Goal: Check status: Check status

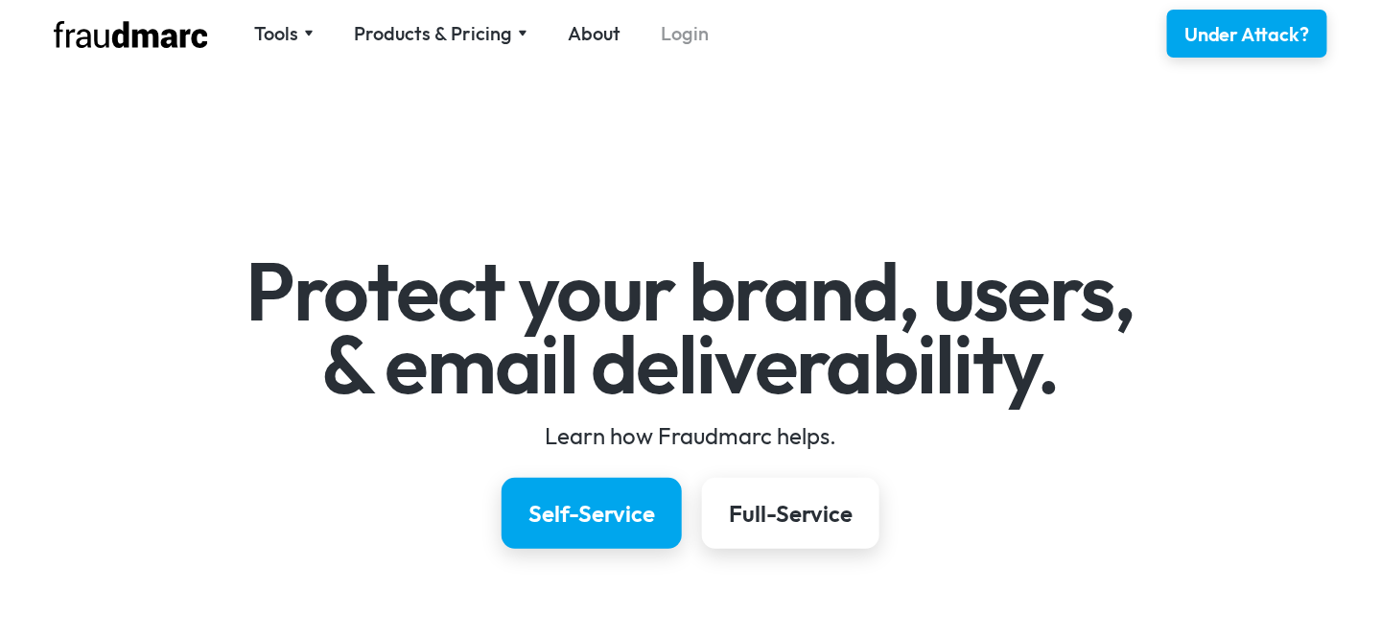
click at [669, 32] on link "Login" at bounding box center [685, 33] width 48 height 27
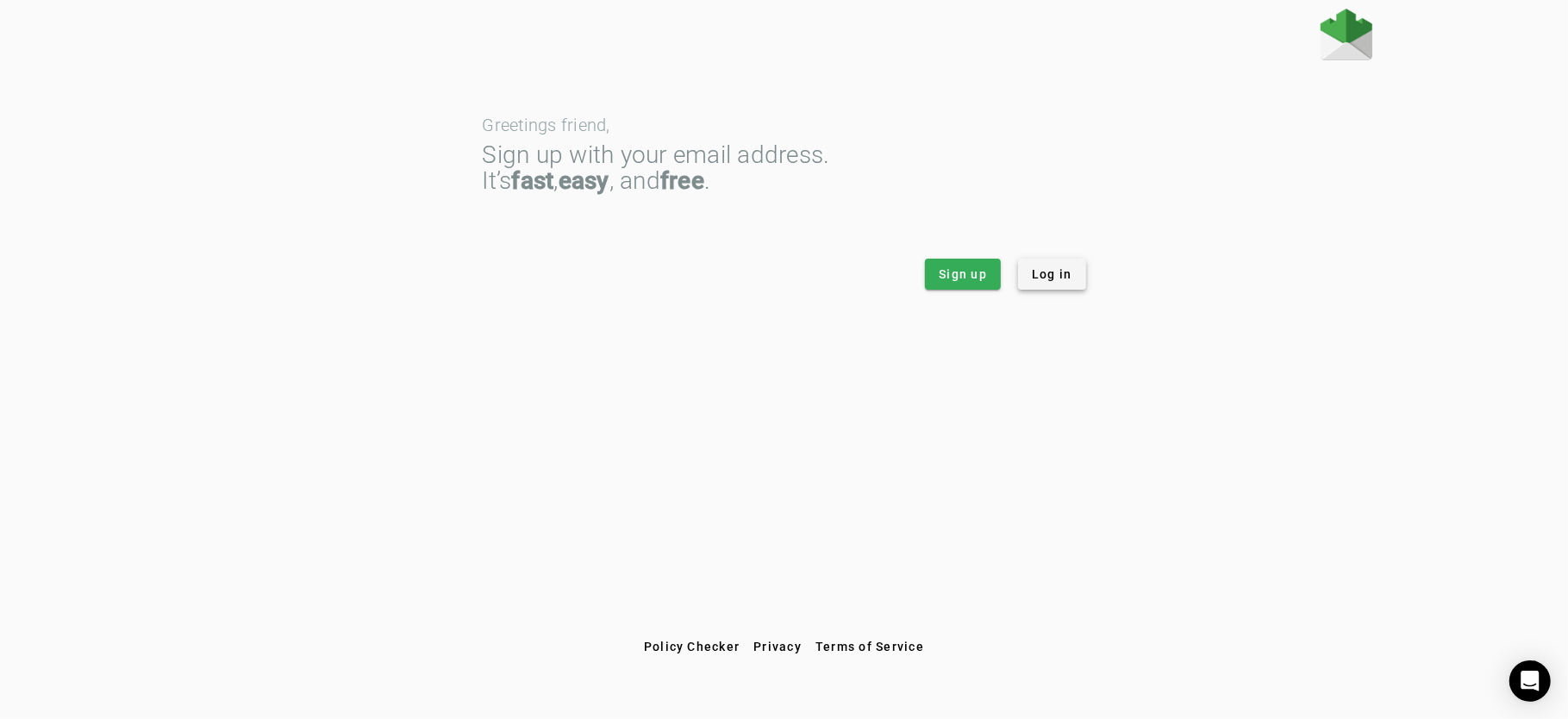
click at [1065, 277] on span "Log in" at bounding box center [1052, 273] width 40 height 17
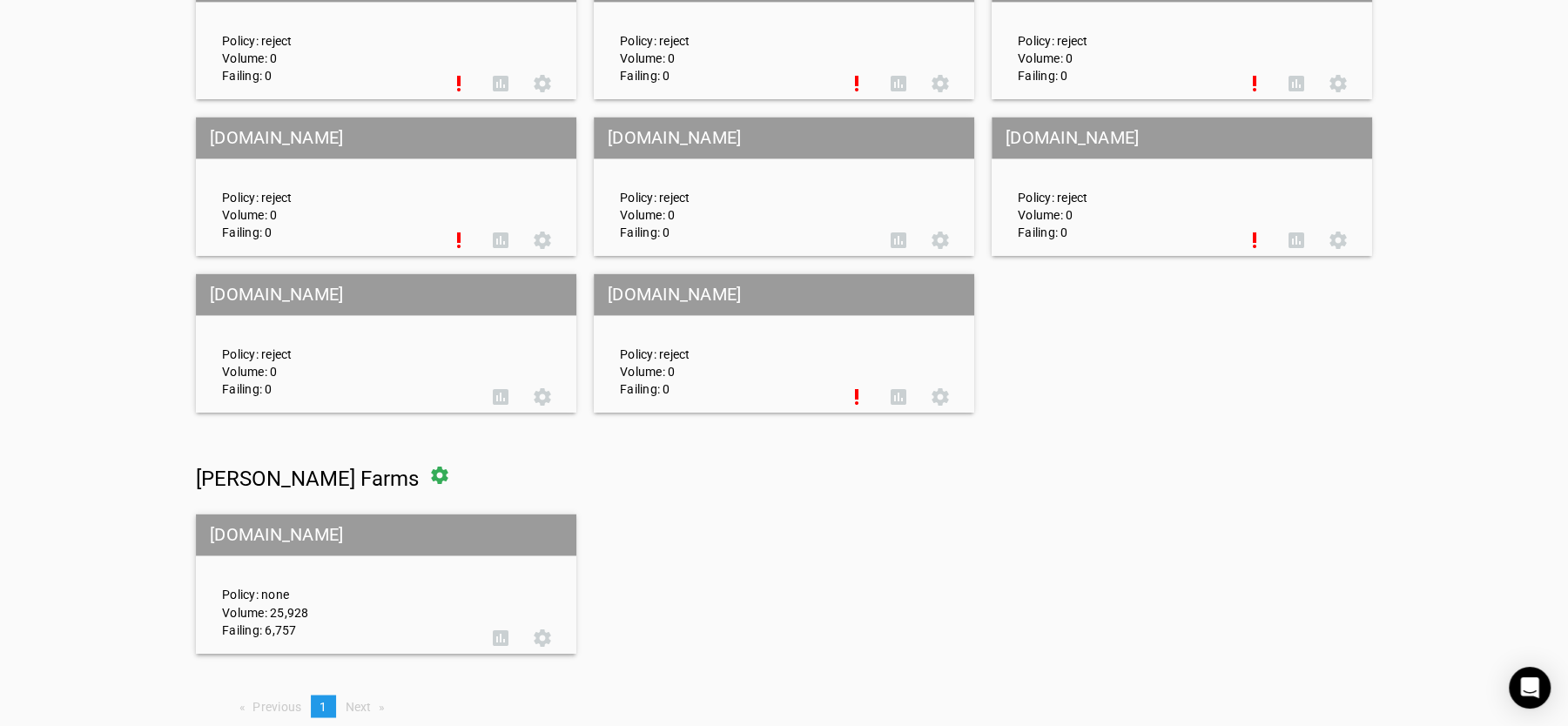
scroll to position [7655, 0]
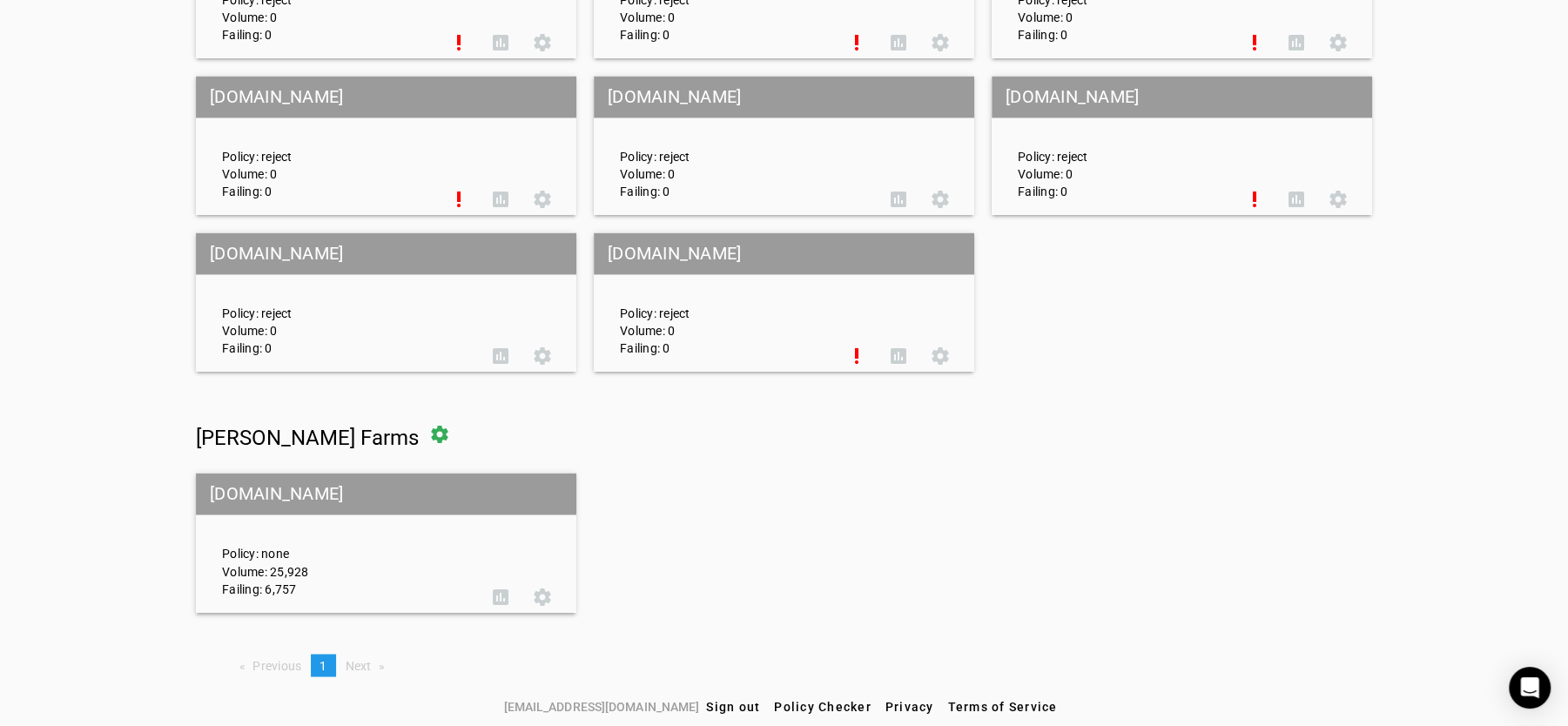
click at [274, 552] on div "Policy: none Volume: 25,928 Failing: 6,757" at bounding box center [344, 543] width 271 height 109
click at [495, 592] on span at bounding box center [500, 596] width 42 height 42
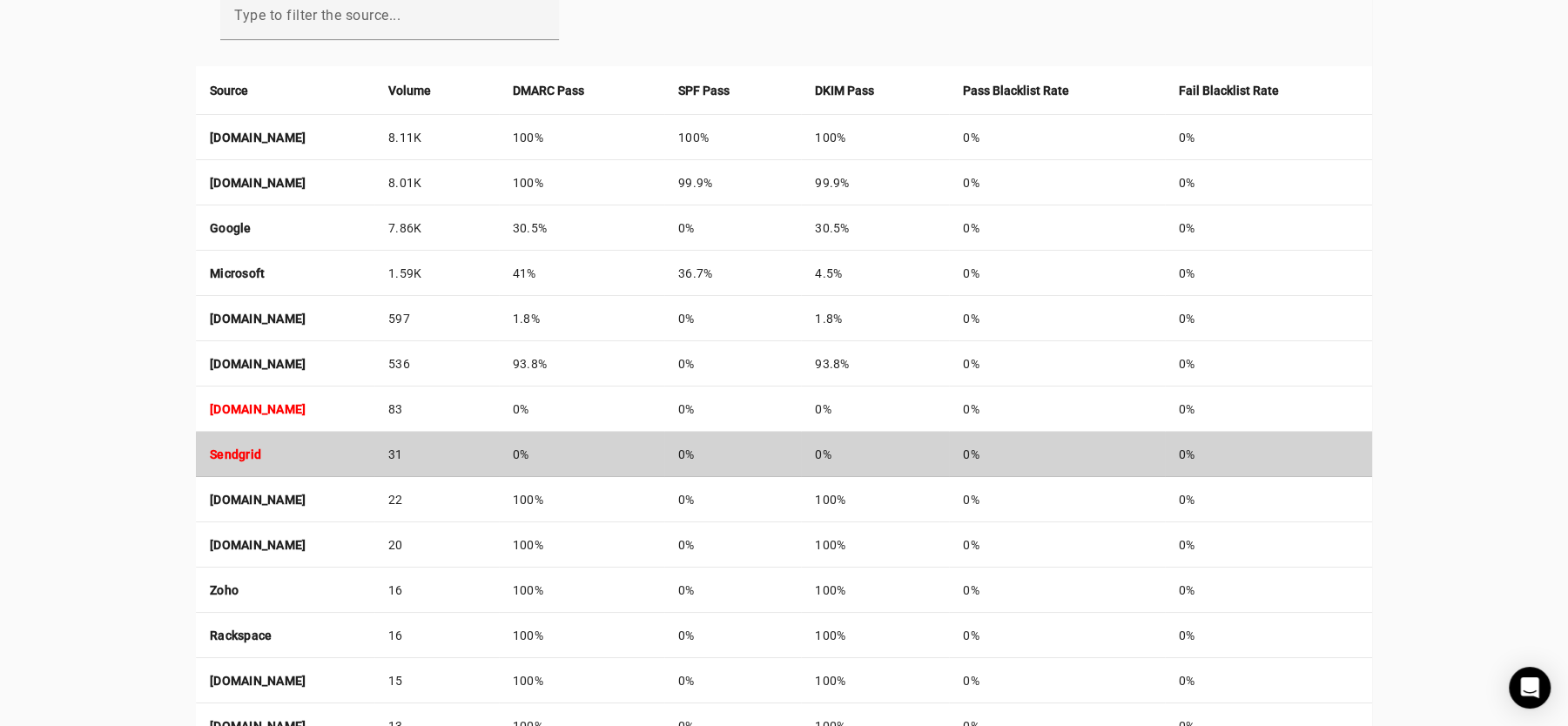
scroll to position [674, 0]
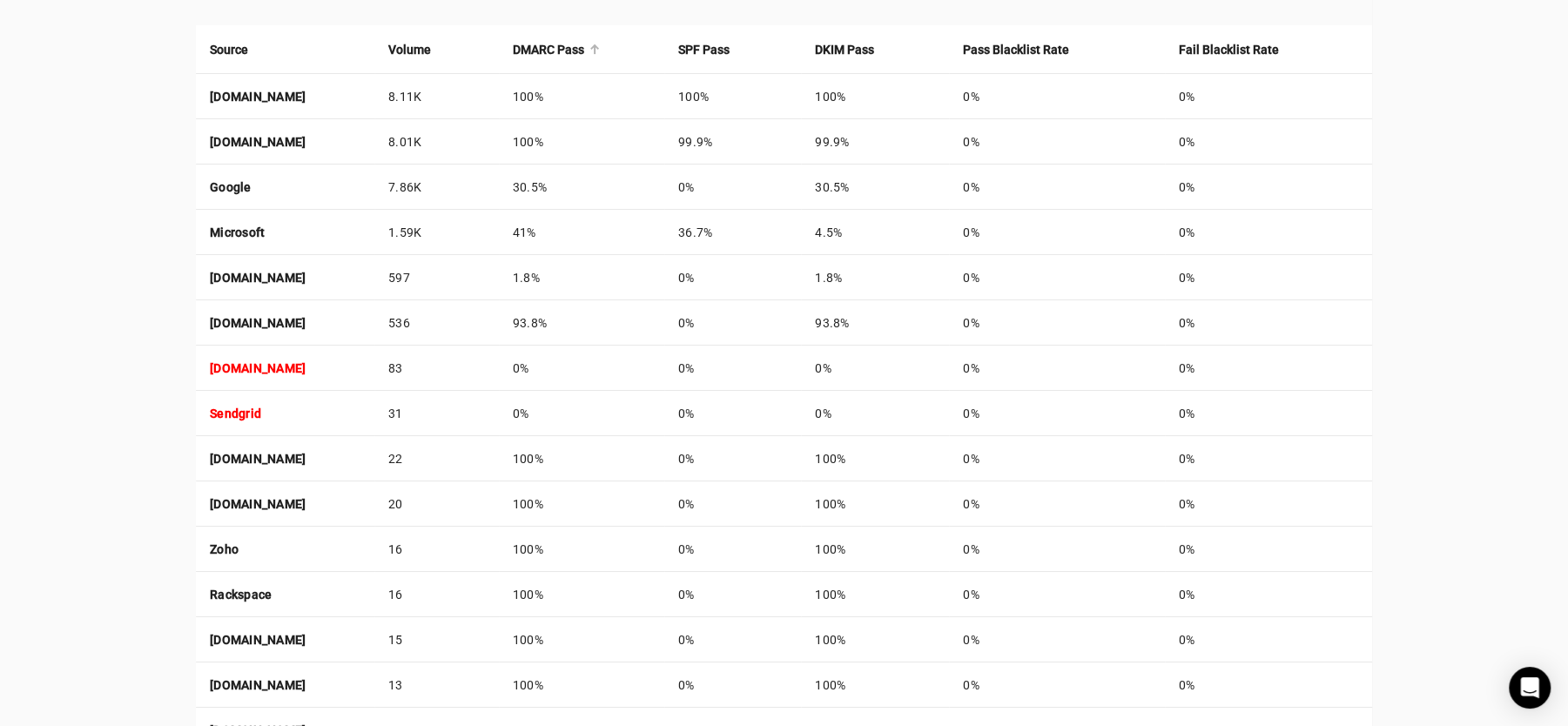
click at [584, 44] on strong "DMARC Pass" at bounding box center [548, 49] width 72 height 19
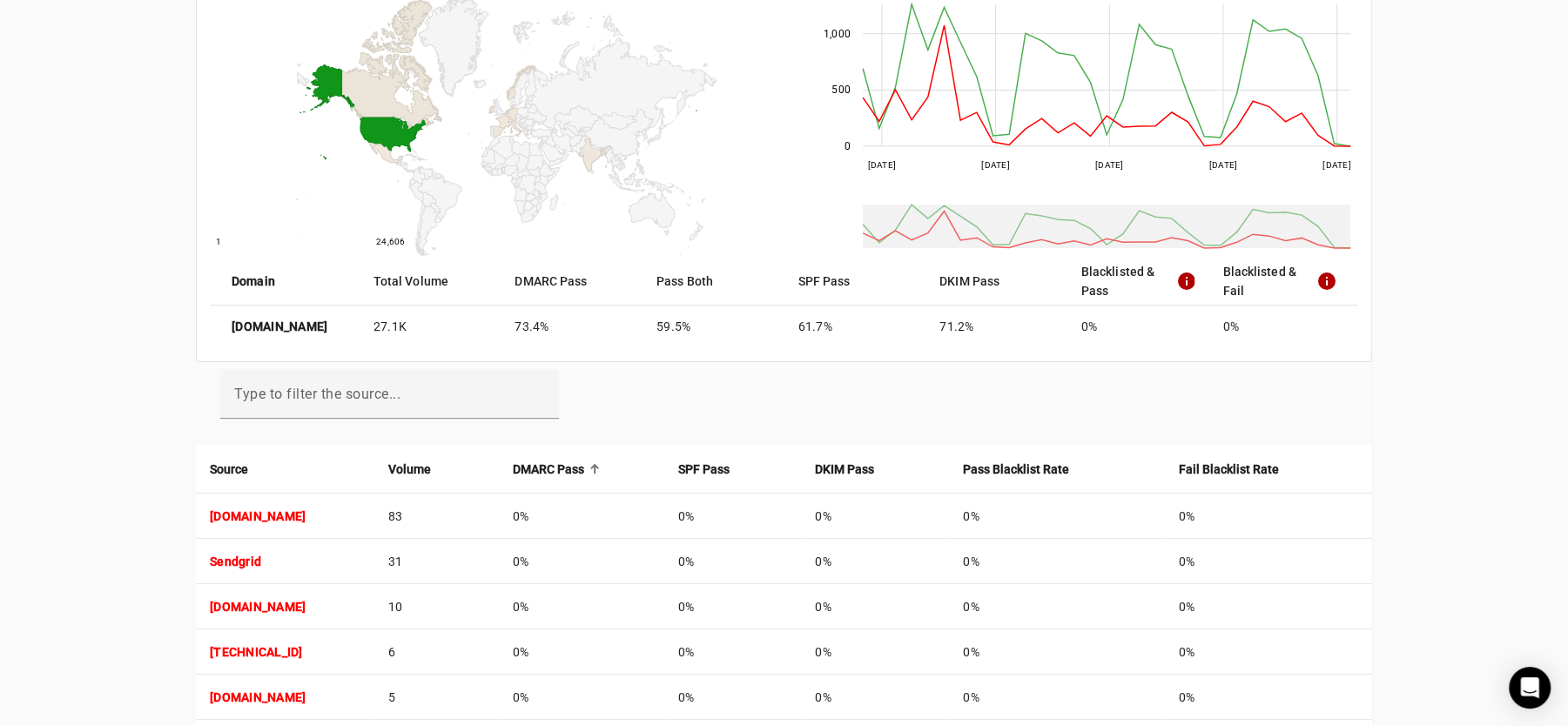
scroll to position [435, 0]
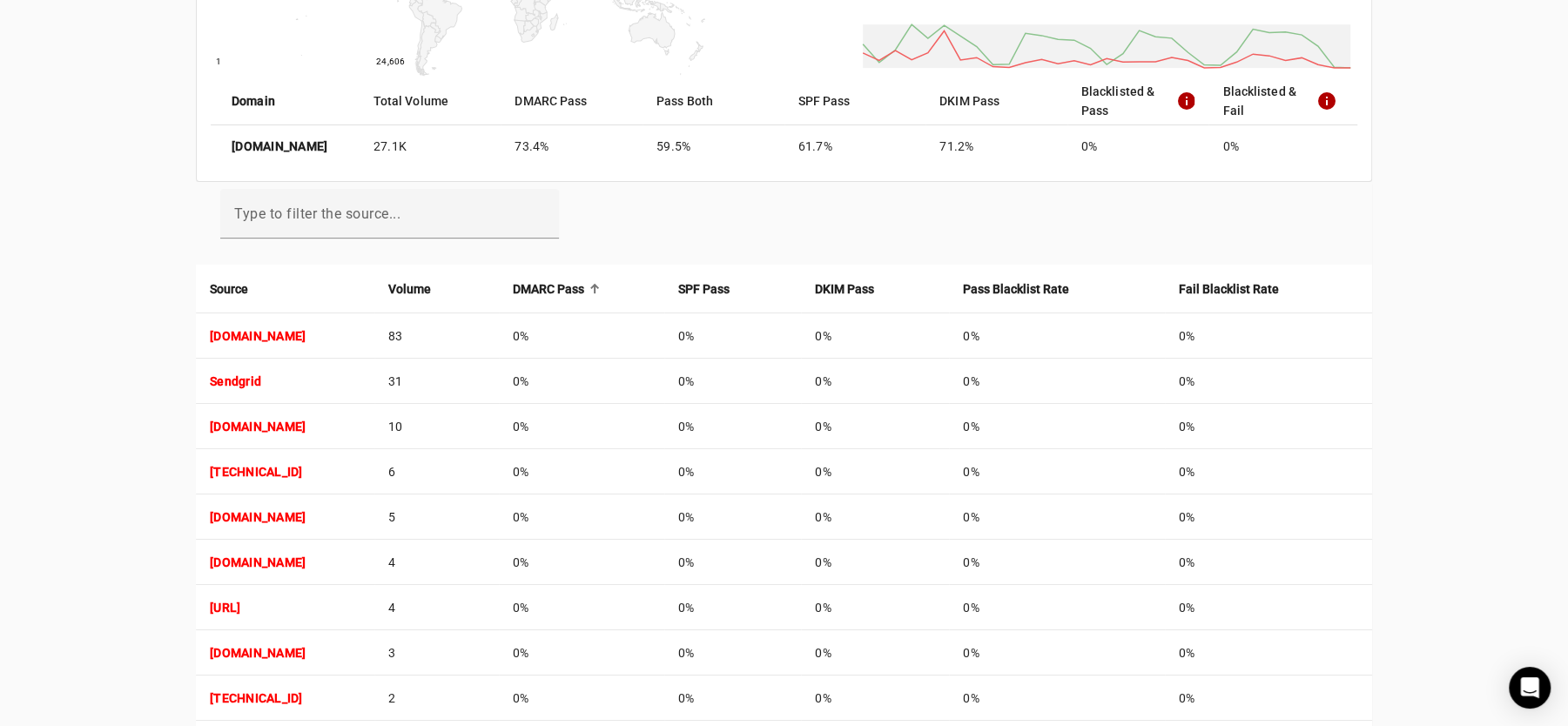
click at [584, 283] on strong "DMARC Pass" at bounding box center [548, 289] width 72 height 19
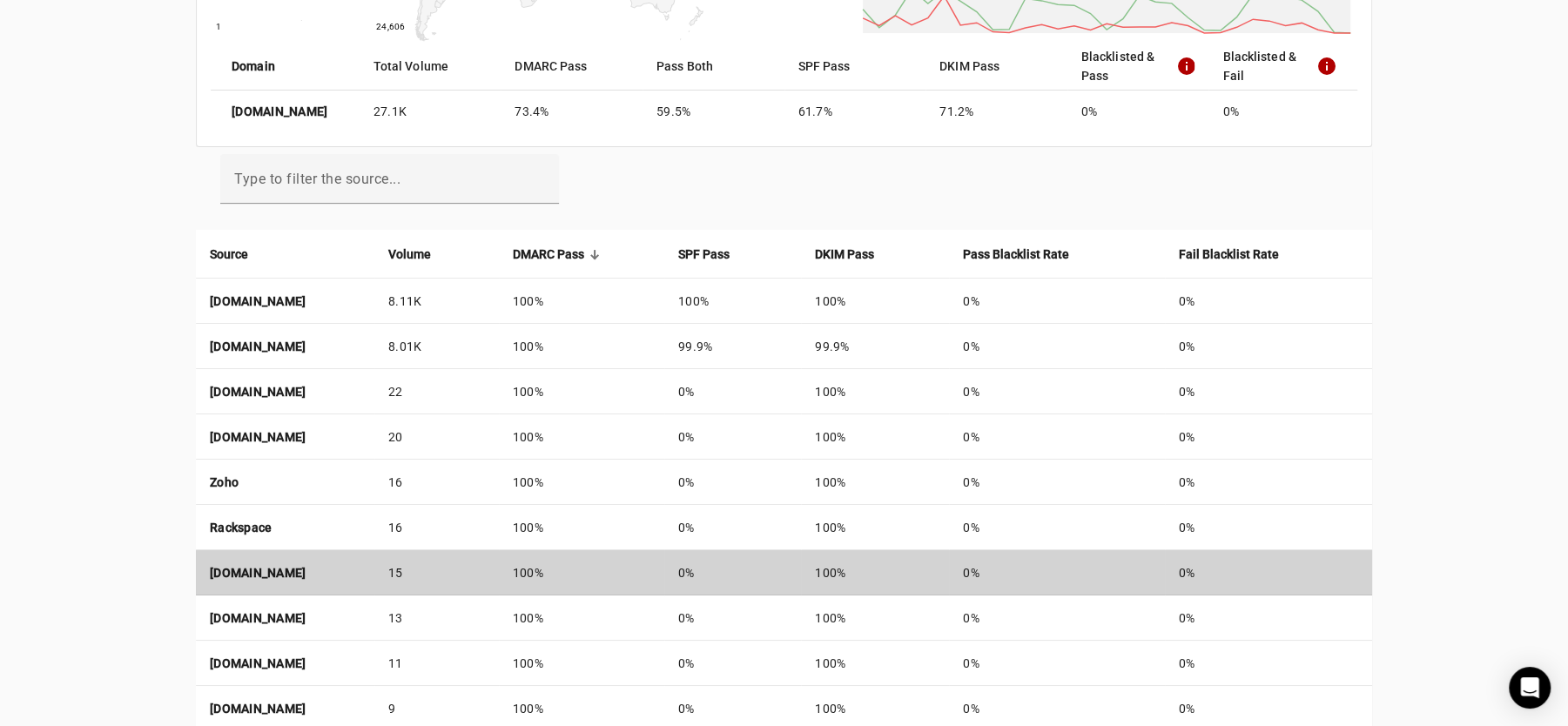
scroll to position [456, 0]
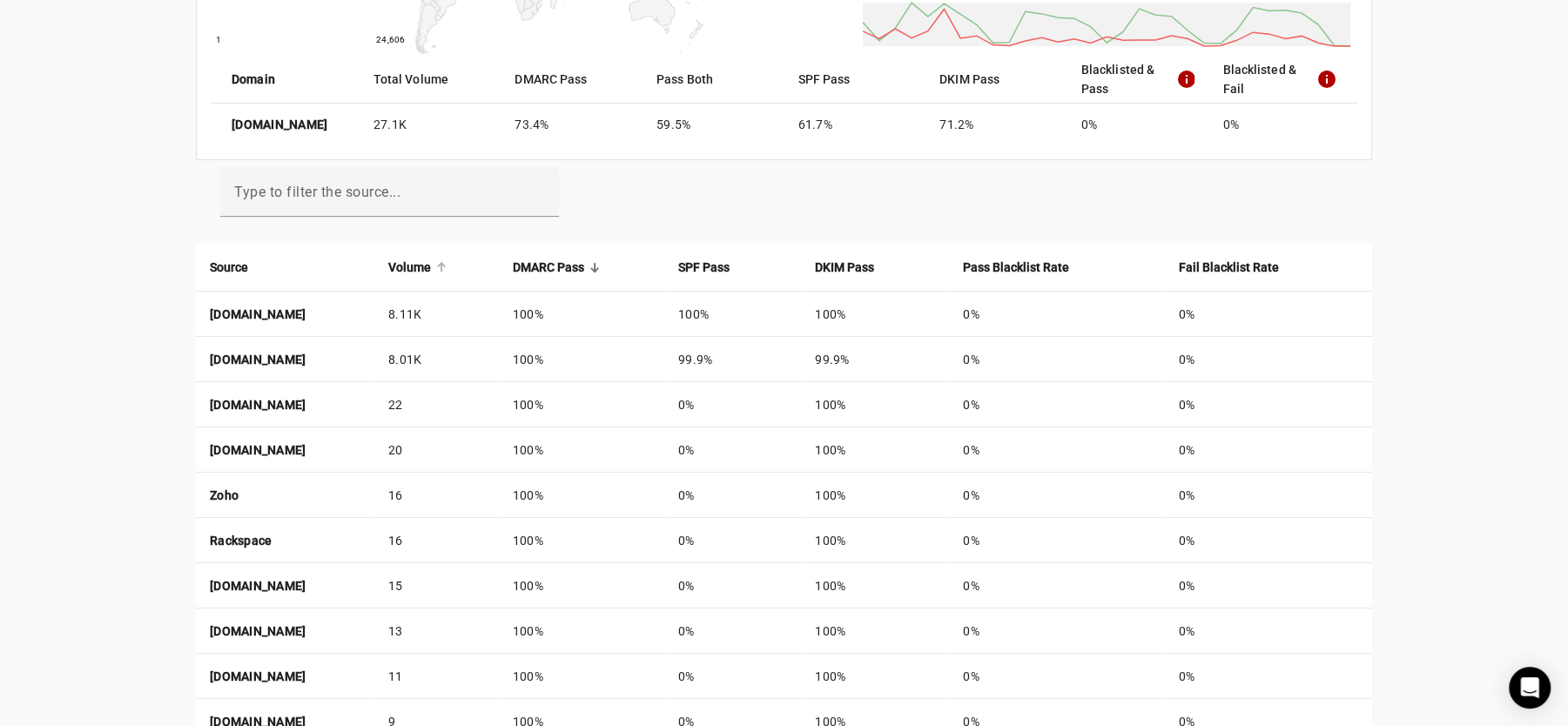
click at [431, 264] on strong "Volume" at bounding box center [409, 267] width 43 height 19
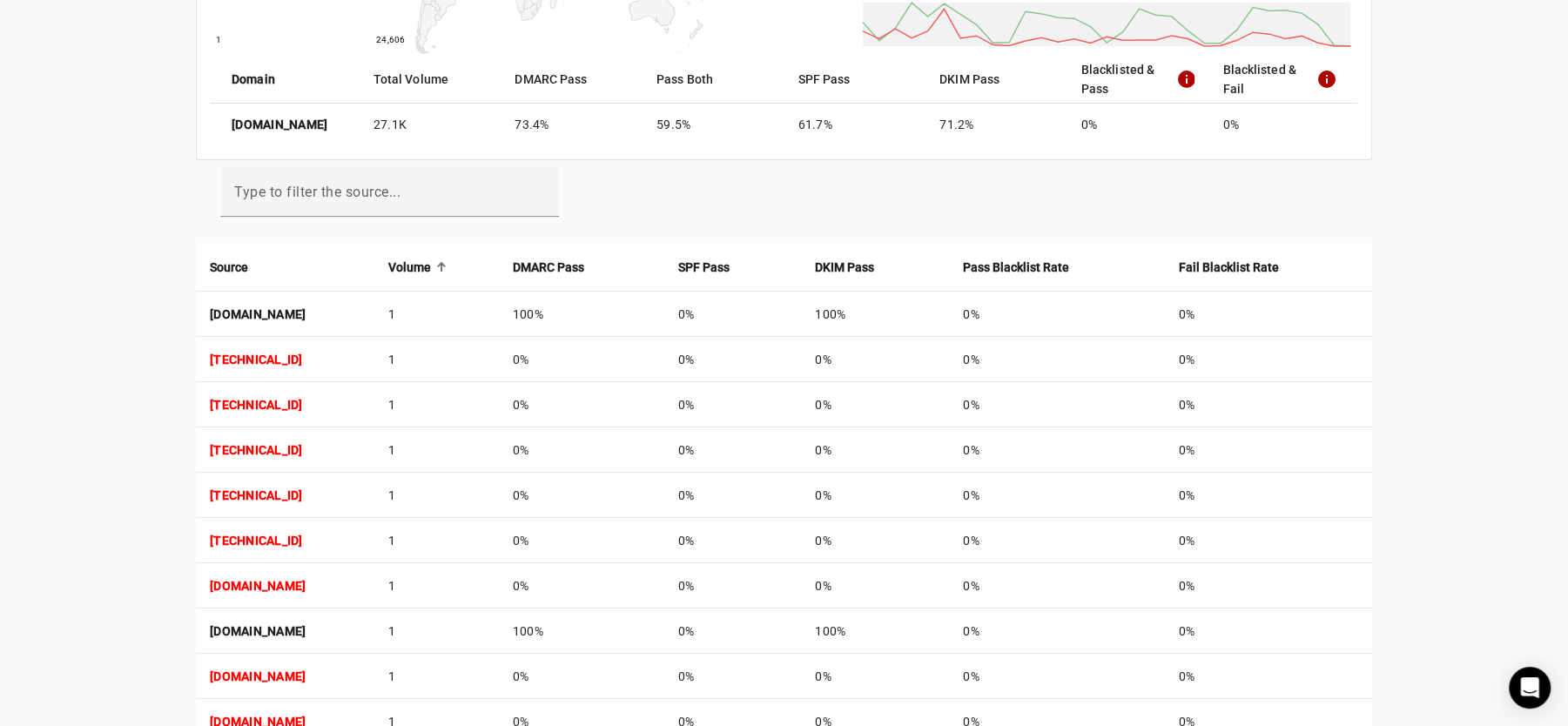
click at [431, 262] on strong "Volume" at bounding box center [409, 267] width 43 height 19
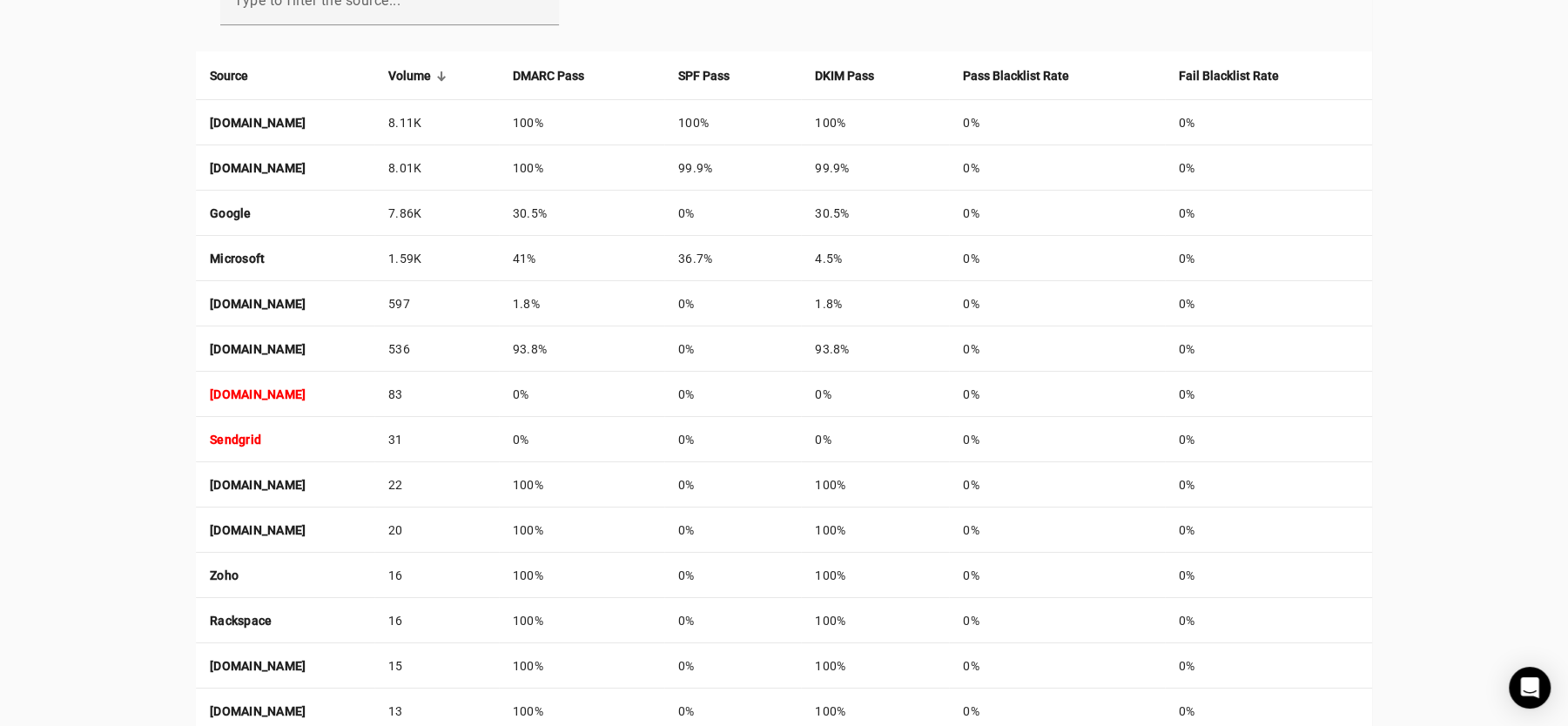
scroll to position [652, 0]
